Goal: Find specific page/section: Find specific page/section

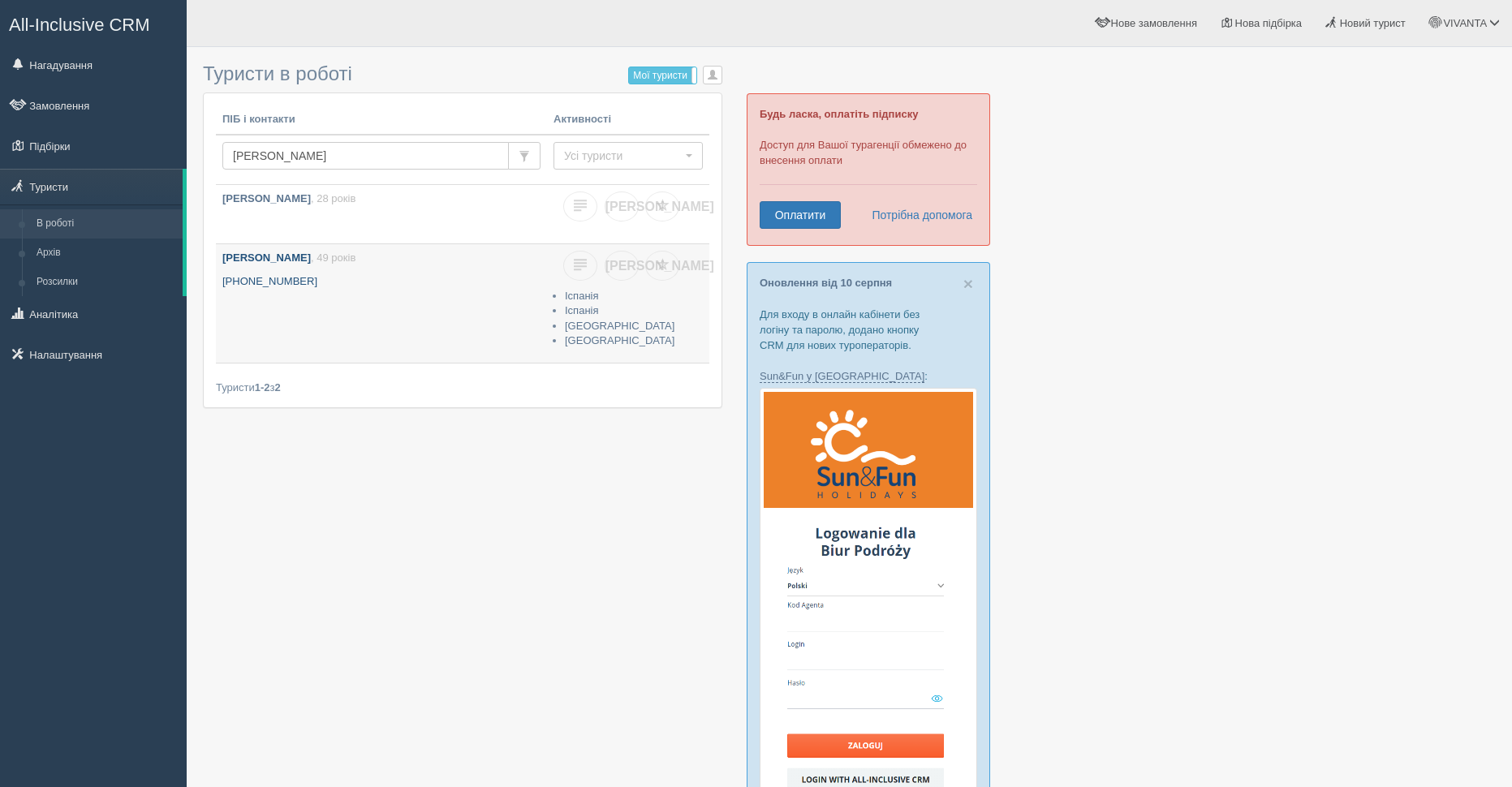
click at [296, 258] on b "[PERSON_NAME]" at bounding box center [267, 257] width 88 height 12
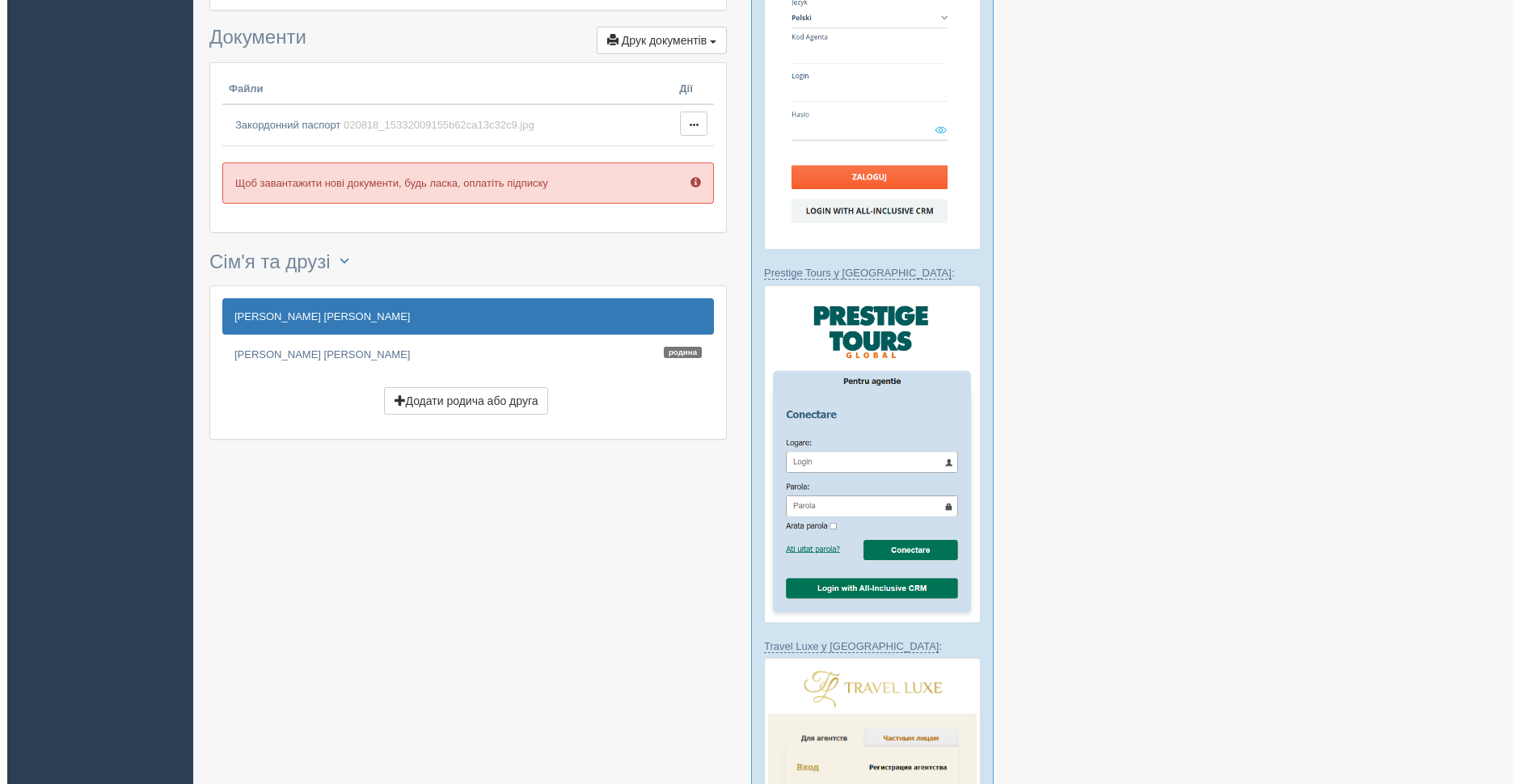
scroll to position [566, 0]
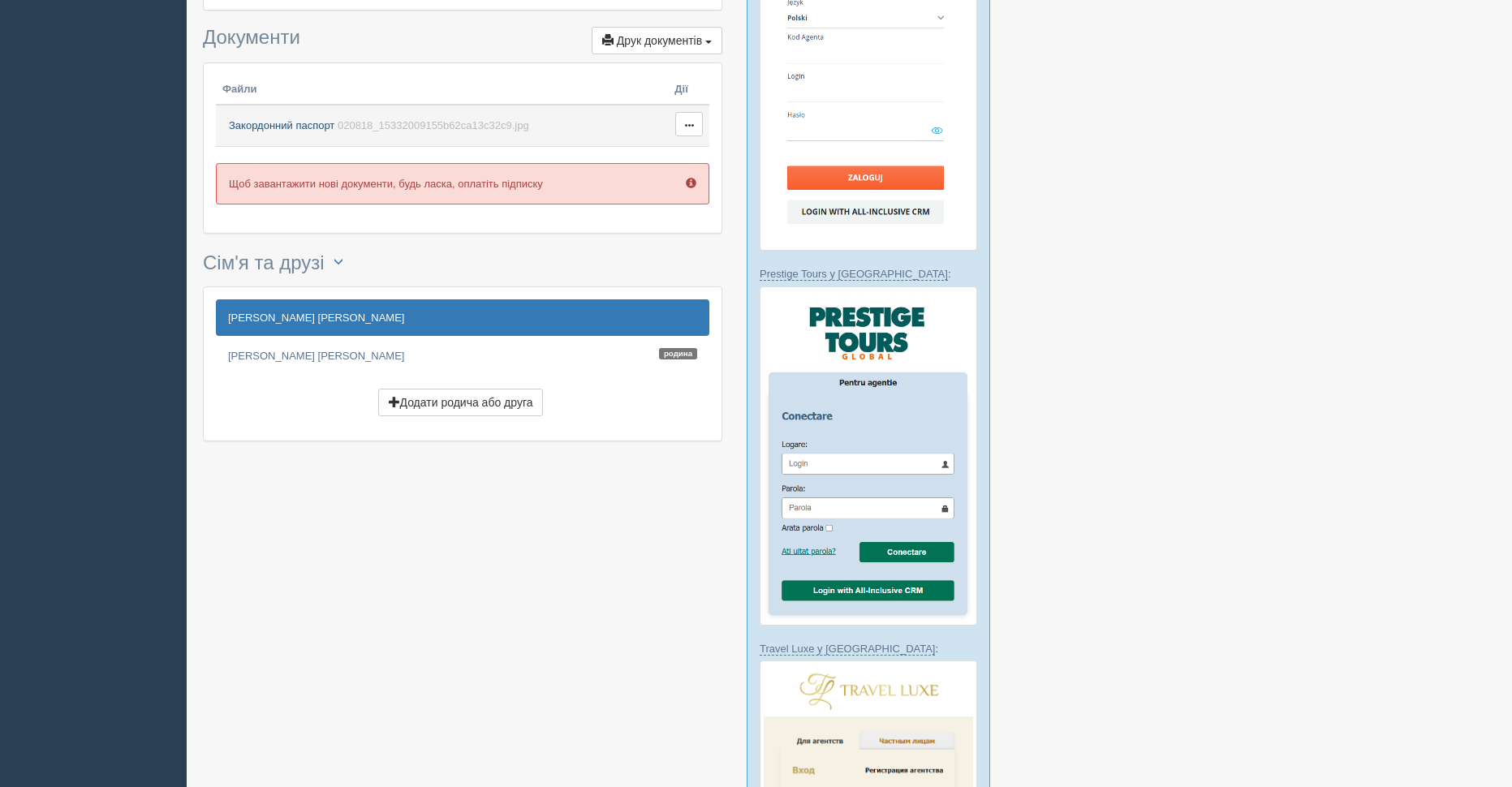
click at [283, 121] on span "Закордонний паспорт" at bounding box center [282, 126] width 106 height 12
